Goal: Task Accomplishment & Management: Use online tool/utility

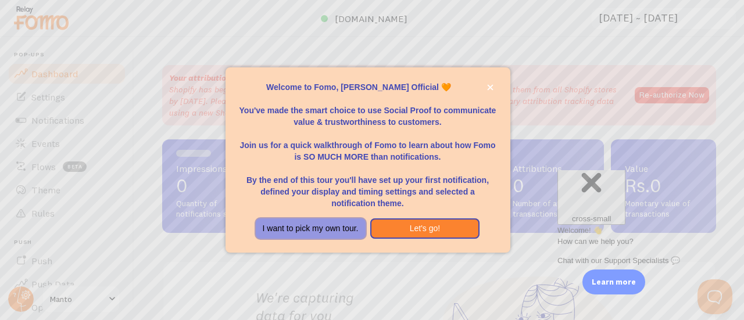
click at [313, 231] on button "I want to pick my own tour." at bounding box center [311, 229] width 110 height 21
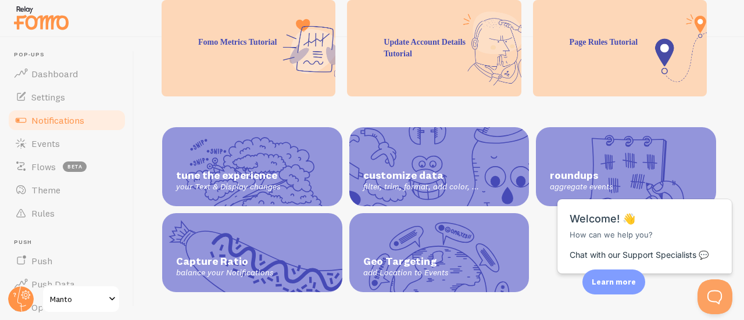
click at [69, 121] on span "Notifications" at bounding box center [57, 120] width 53 height 12
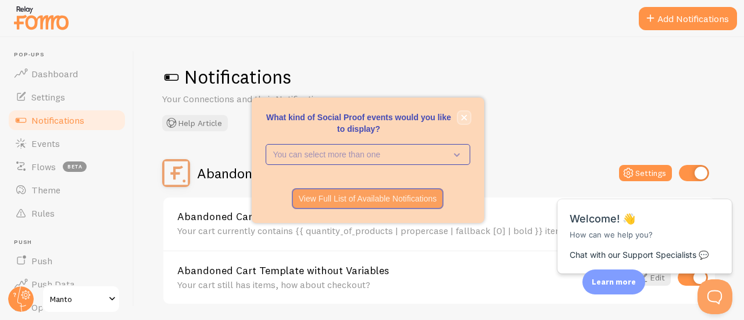
click at [465, 118] on icon "close," at bounding box center [464, 117] width 6 height 6
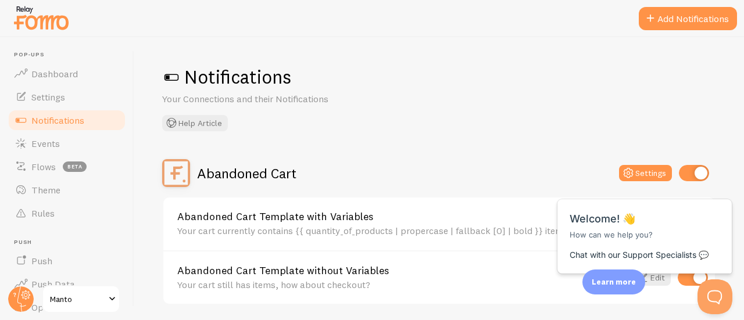
click at [309, 165] on div "Abandoned Cart Settings" at bounding box center [439, 173] width 554 height 28
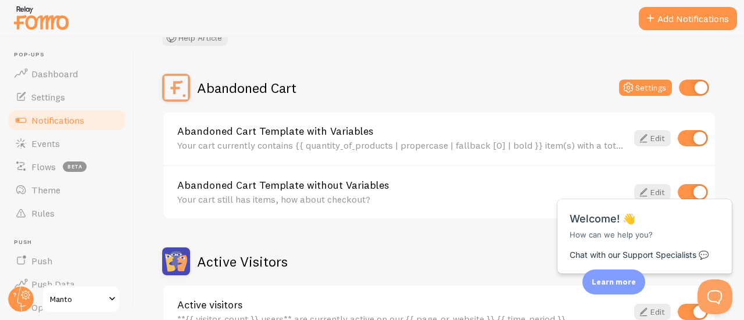
scroll to position [85, 0]
click at [644, 147] on link "Edit" at bounding box center [652, 139] width 37 height 16
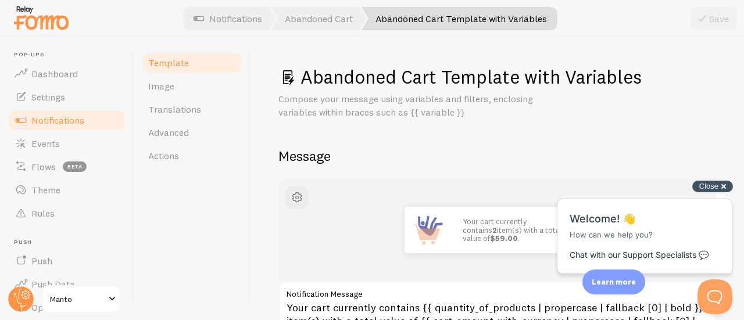
click at [724, 187] on div "Close cross-small" at bounding box center [712, 187] width 41 height 12
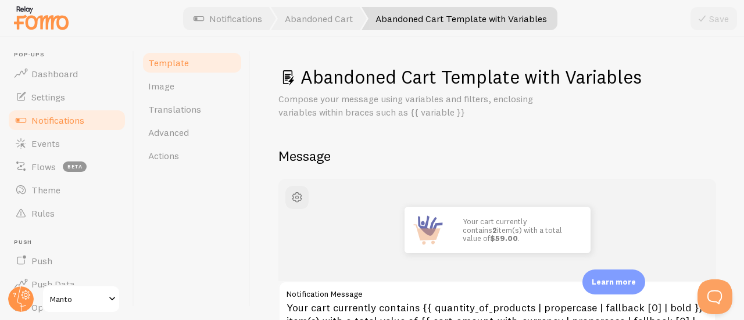
scroll to position [34, 0]
